Goal: Obtain resource: Download file/media

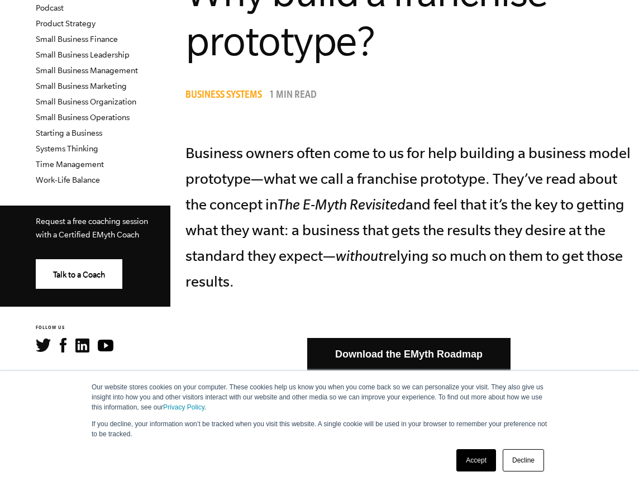
scroll to position [352, 0]
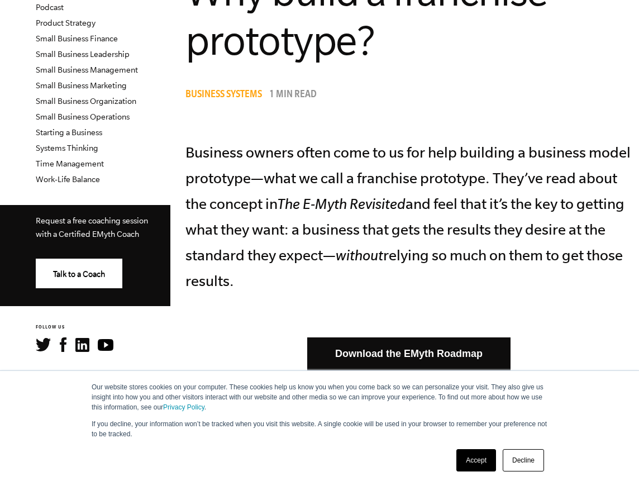
click at [524, 468] on link "Decline" at bounding box center [523, 460] width 41 height 22
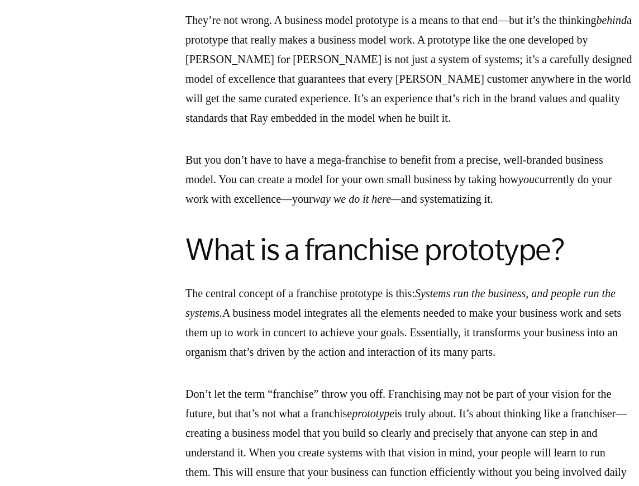
scroll to position [747, 0]
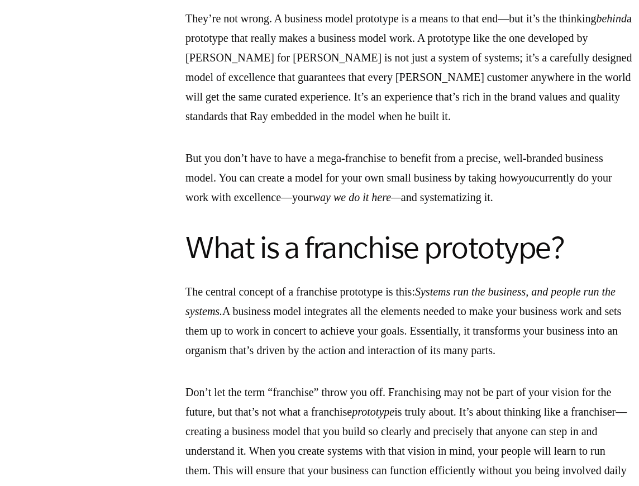
click at [419, 91] on p "They’re not wrong. A business model prototype is a means to that end—but it’s t…" at bounding box center [408, 67] width 447 height 117
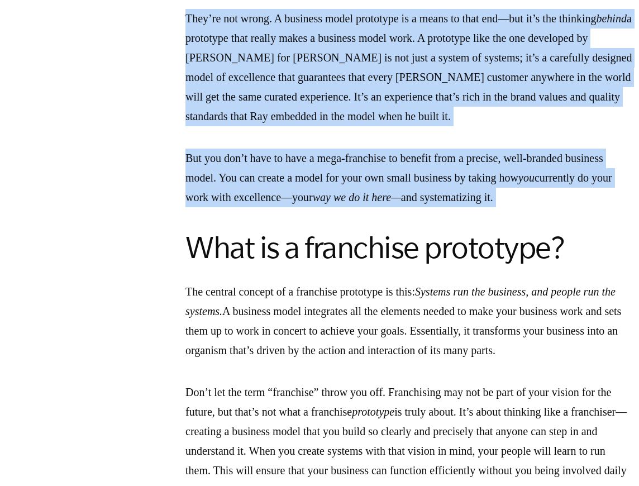
drag, startPoint x: 419, startPoint y: 91, endPoint x: 414, endPoint y: 195, distance: 104.0
click at [401, 195] on em "way we do it here—" at bounding box center [357, 197] width 88 height 12
drag, startPoint x: 414, startPoint y: 195, endPoint x: 409, endPoint y: 91, distance: 104.0
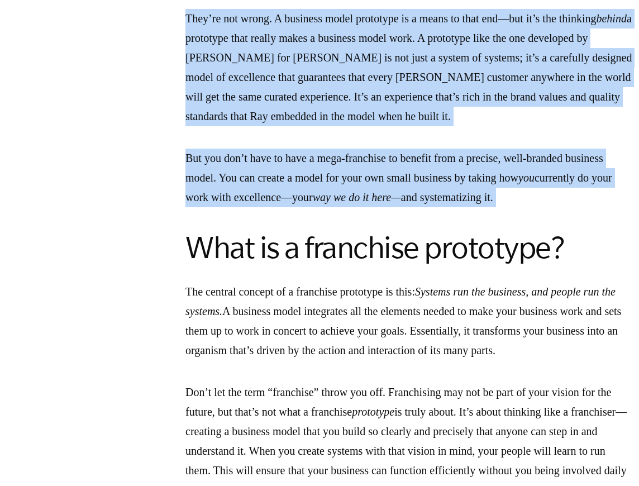
click at [409, 91] on p "They’re not wrong. A business model prototype is a means to that end—but it’s t…" at bounding box center [408, 67] width 447 height 117
drag, startPoint x: 409, startPoint y: 91, endPoint x: 400, endPoint y: 175, distance: 84.3
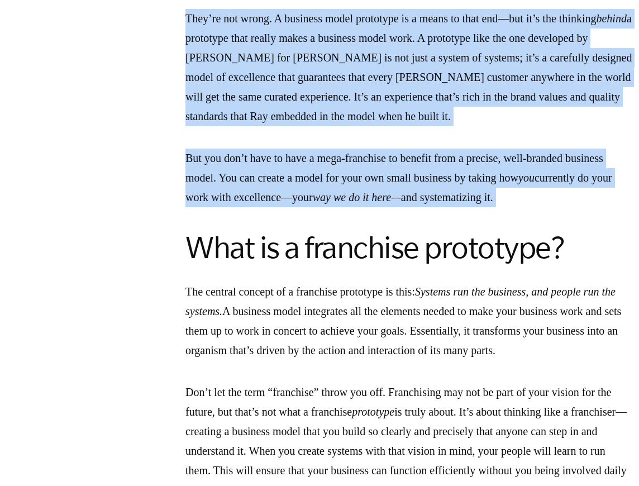
click at [400, 175] on p "But you don’t have to have a mega-franchise to benefit from a precise, well-bra…" at bounding box center [408, 178] width 447 height 59
drag, startPoint x: 400, startPoint y: 175, endPoint x: 389, endPoint y: 83, distance: 92.3
click at [389, 83] on p "They’re not wrong. A business model prototype is a means to that end—but it’s t…" at bounding box center [408, 67] width 447 height 117
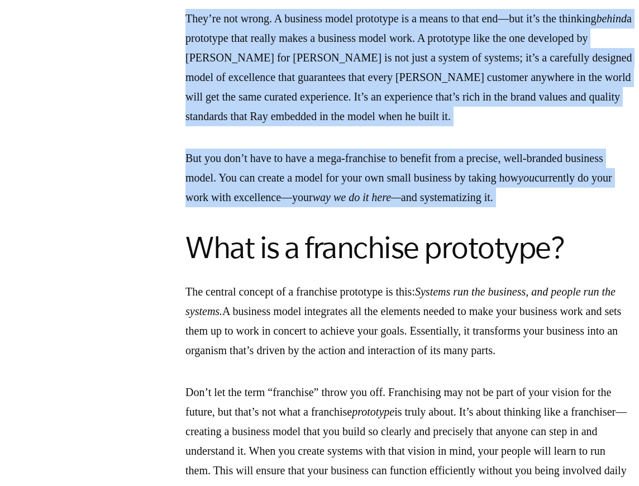
click at [389, 83] on p "They’re not wrong. A business model prototype is a means to that end—but it’s t…" at bounding box center [408, 67] width 447 height 117
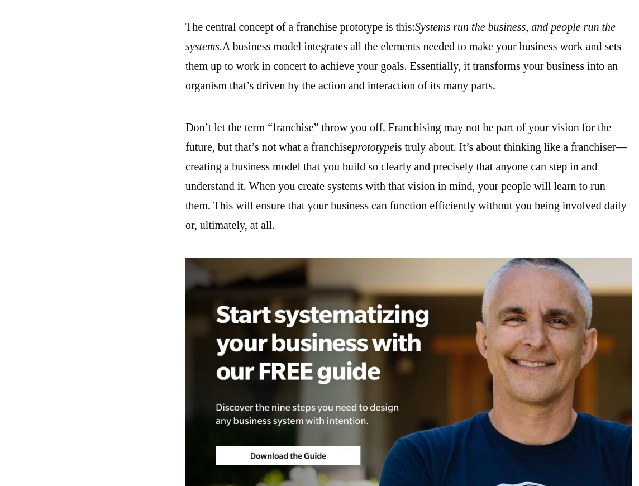
scroll to position [1017, 0]
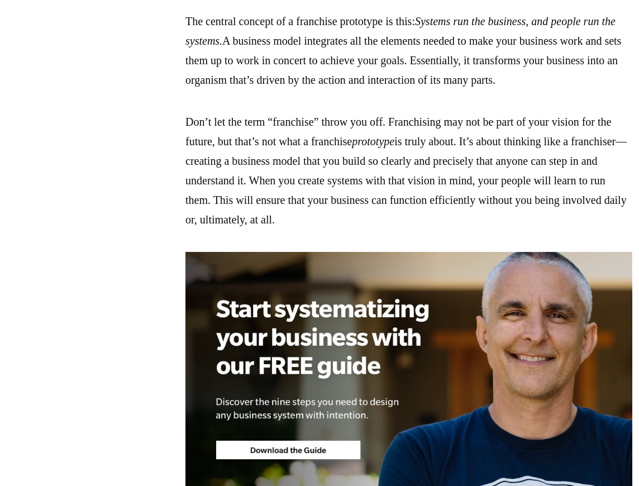
click at [427, 74] on p "The central concept of a franchise prototype is this: Systems run the business,…" at bounding box center [408, 51] width 447 height 78
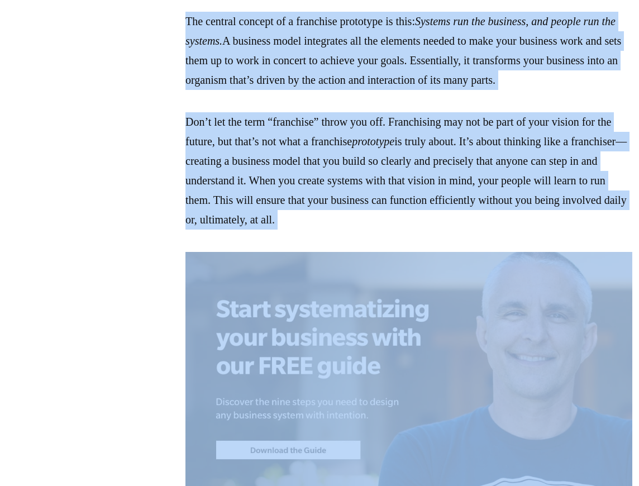
drag, startPoint x: 427, startPoint y: 74, endPoint x: 428, endPoint y: 173, distance: 98.9
click at [428, 173] on p "Don’t let the term “franchise” throw you off. Franchising may not be part of yo…" at bounding box center [408, 170] width 447 height 117
drag, startPoint x: 428, startPoint y: 173, endPoint x: 421, endPoint y: 61, distance: 111.4
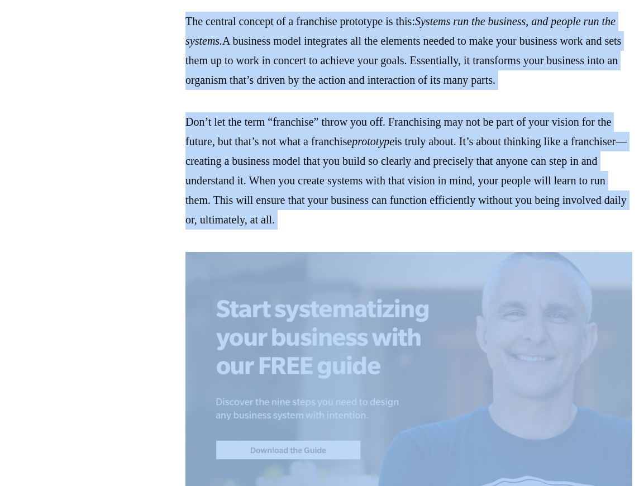
click at [421, 61] on p "The central concept of a franchise prototype is this: Systems run the business,…" at bounding box center [408, 51] width 447 height 78
click at [525, 230] on p "Don’t let the term “franchise” throw you off. Franchising may not be part of yo…" at bounding box center [408, 170] width 447 height 117
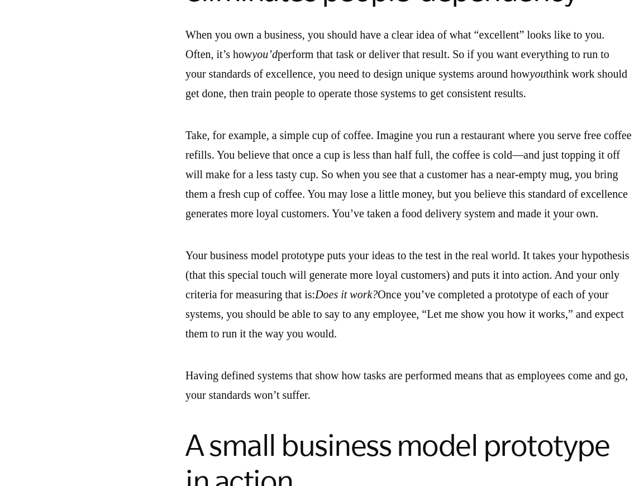
scroll to position [1613, 0]
click at [30, 132] on nav "VIEW BY TOPIC Business Coaching Business Growth Business Partnerships Business …" at bounding box center [89, 493] width 179 height 4111
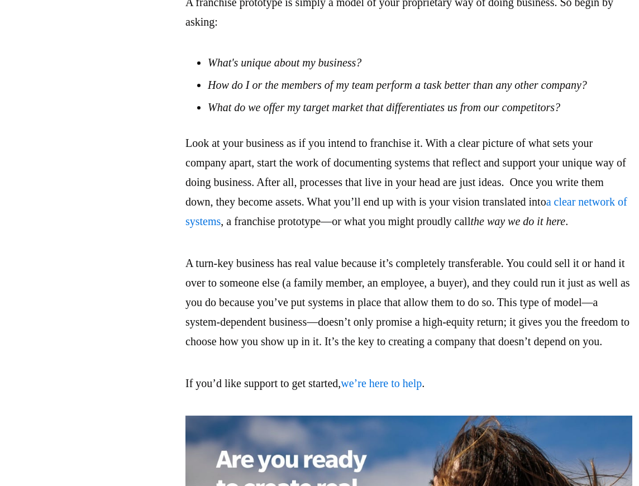
scroll to position [2134, 0]
click at [505, 232] on p "Look at your business as if you intend to franchise it. With a clear picture of…" at bounding box center [408, 183] width 447 height 98
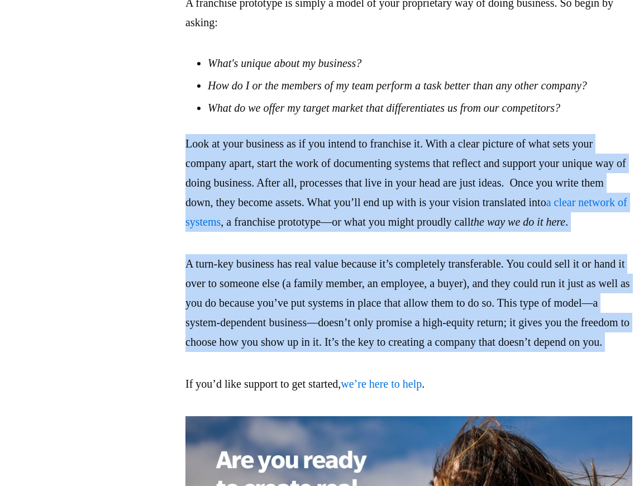
drag, startPoint x: 505, startPoint y: 265, endPoint x: 494, endPoint y: 402, distance: 136.8
drag, startPoint x: 494, startPoint y: 402, endPoint x: 442, endPoint y: 427, distance: 57.5
click at [442, 352] on p "A turn-key business has real value because it’s completely transferable. You co…" at bounding box center [408, 303] width 447 height 98
click at [413, 352] on p "A turn-key business has real value because it’s completely transferable. You co…" at bounding box center [408, 303] width 447 height 98
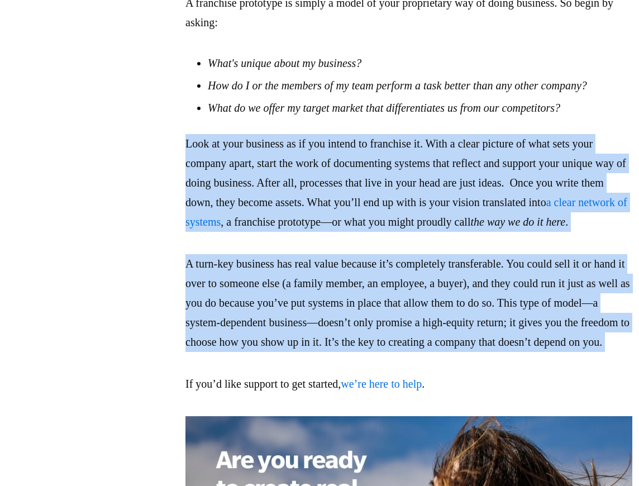
click at [413, 352] on p "A turn-key business has real value because it’s completely transferable. You co…" at bounding box center [408, 303] width 447 height 98
drag, startPoint x: 413, startPoint y: 453, endPoint x: 411, endPoint y: 247, distance: 205.6
drag, startPoint x: 411, startPoint y: 247, endPoint x: 344, endPoint y: 194, distance: 85.5
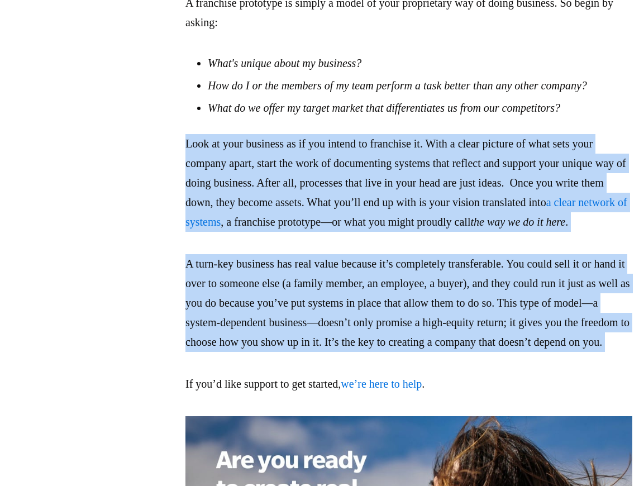
click at [301, 222] on p "Look at your business as if you intend to franchise it. With a clear picture of…" at bounding box center [408, 183] width 447 height 98
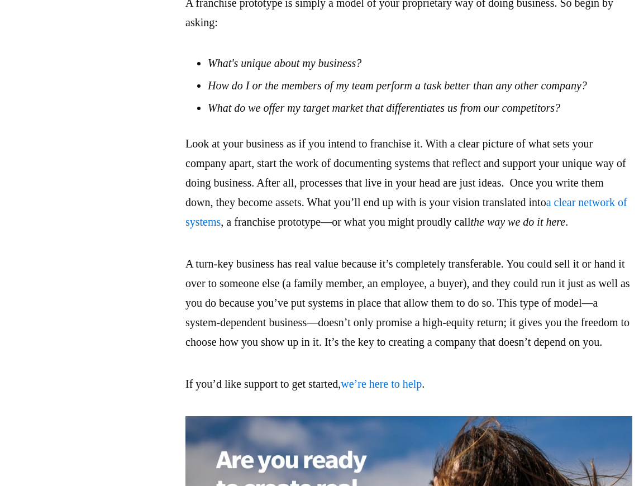
click at [341, 228] on link "a clear network of systems" at bounding box center [406, 212] width 442 height 32
